Goal: Task Accomplishment & Management: Manage account settings

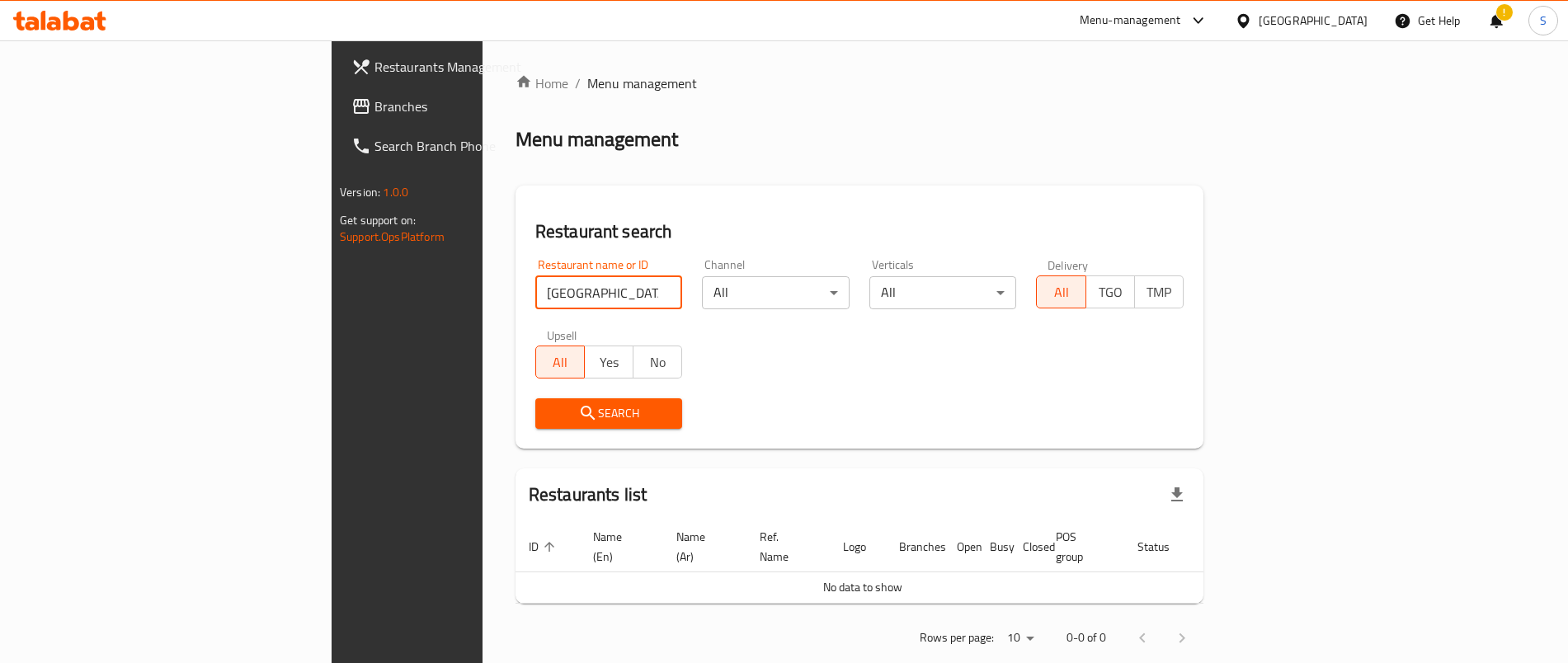
click at [374, 64] on span "Restaurants Management" at bounding box center [477, 67] width 205 height 20
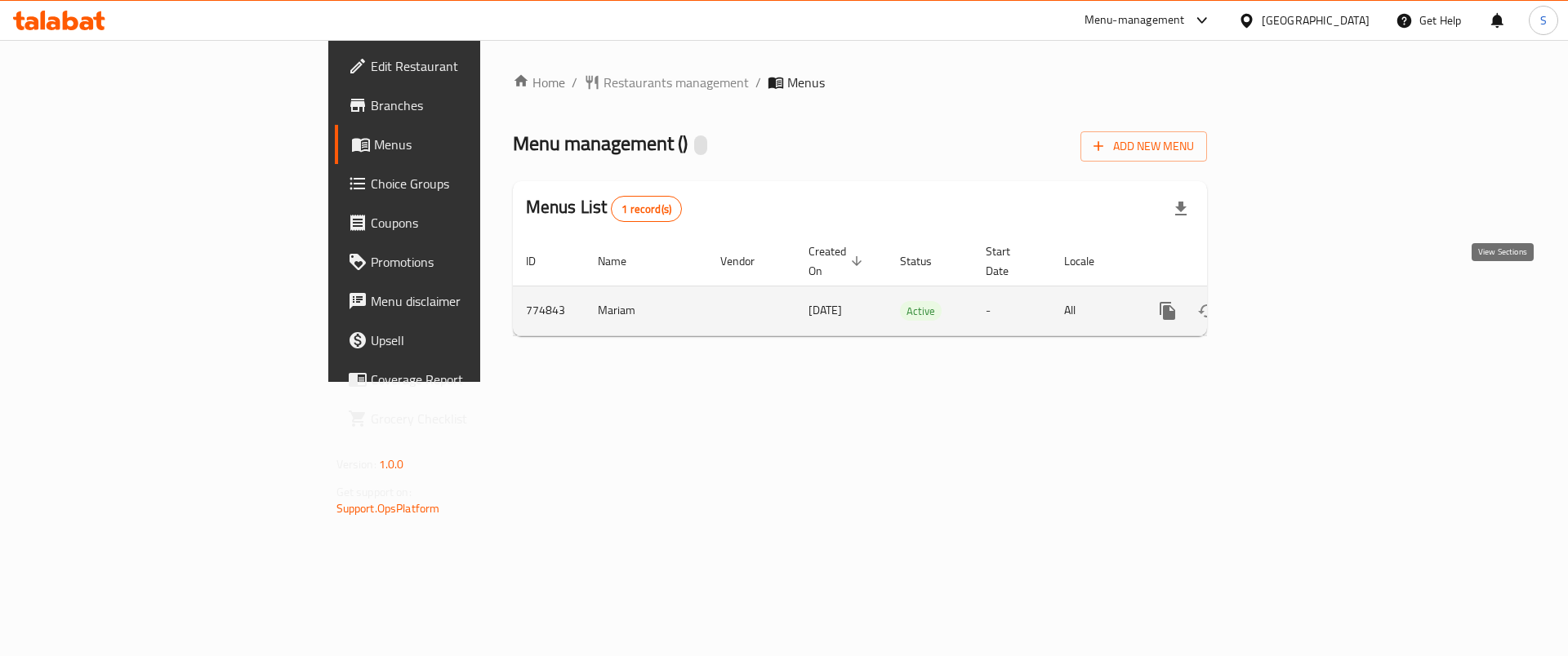
click at [1292, 303] on icon "enhanced table" at bounding box center [1286, 311] width 15 height 15
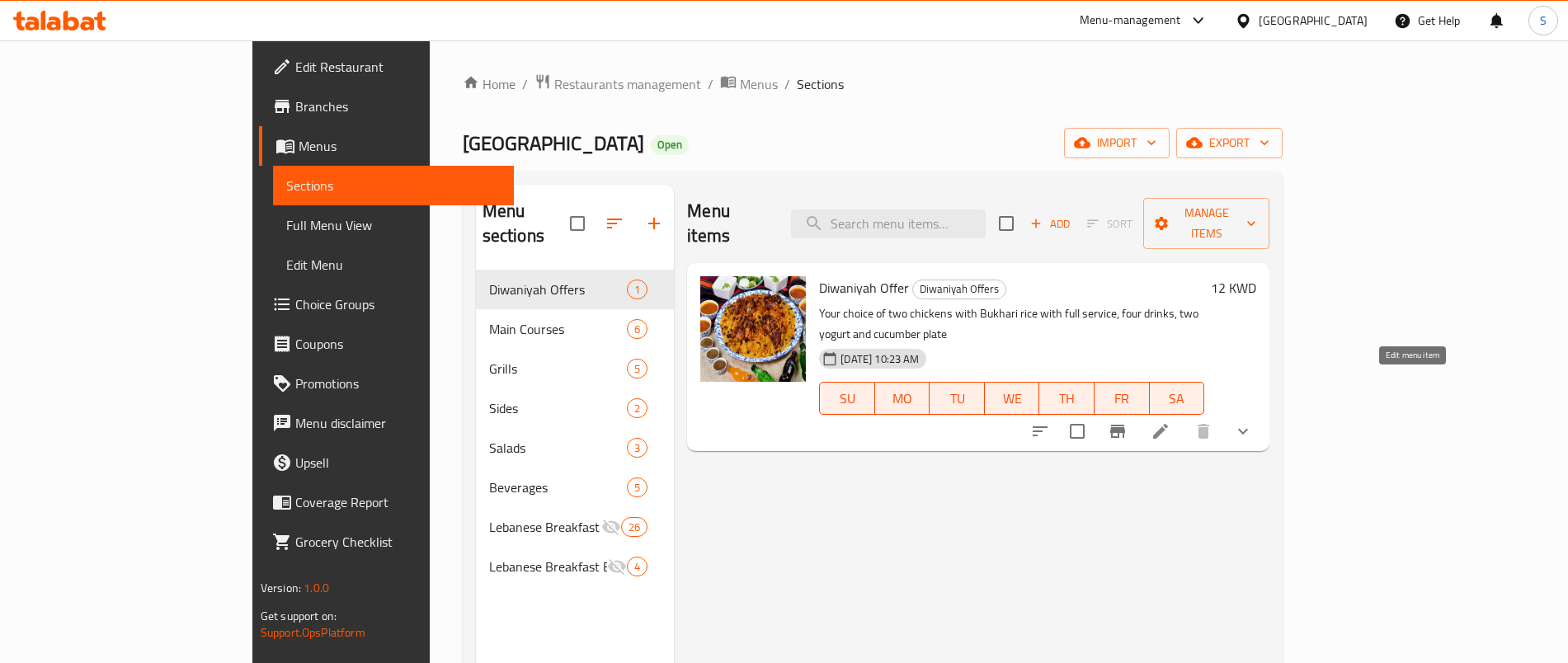
click at [1170, 421] on icon at bounding box center [1160, 431] width 20 height 20
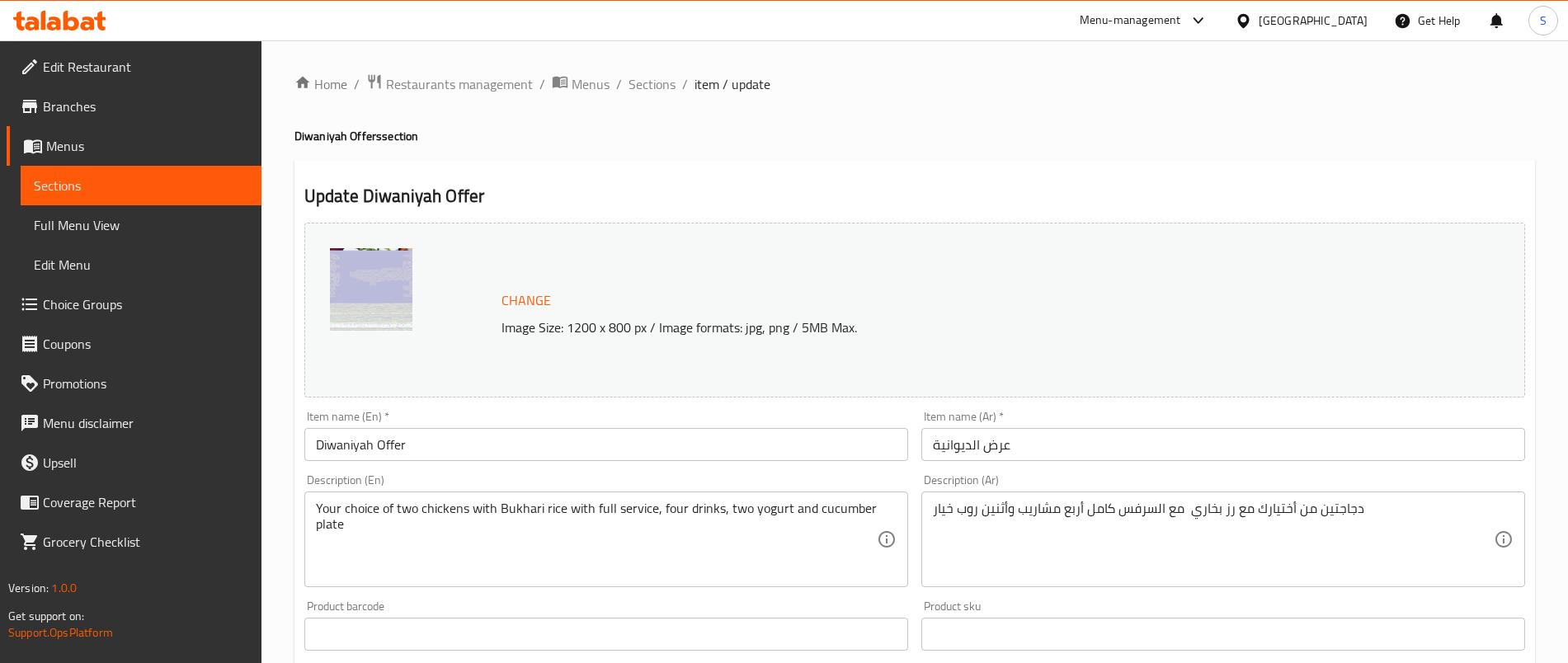
click at [705, 337] on p "Image Size: 1200 x 800 px / Image formats: jpg, png / 5MB Max." at bounding box center [933, 327] width 878 height 20
copy div "Image Size: 1200 x 800 px / Image formats: jpg, png / 5MB Max."
click at [430, 79] on span "Restaurants management" at bounding box center [459, 84] width 147 height 20
